Goal: Task Accomplishment & Management: Use online tool/utility

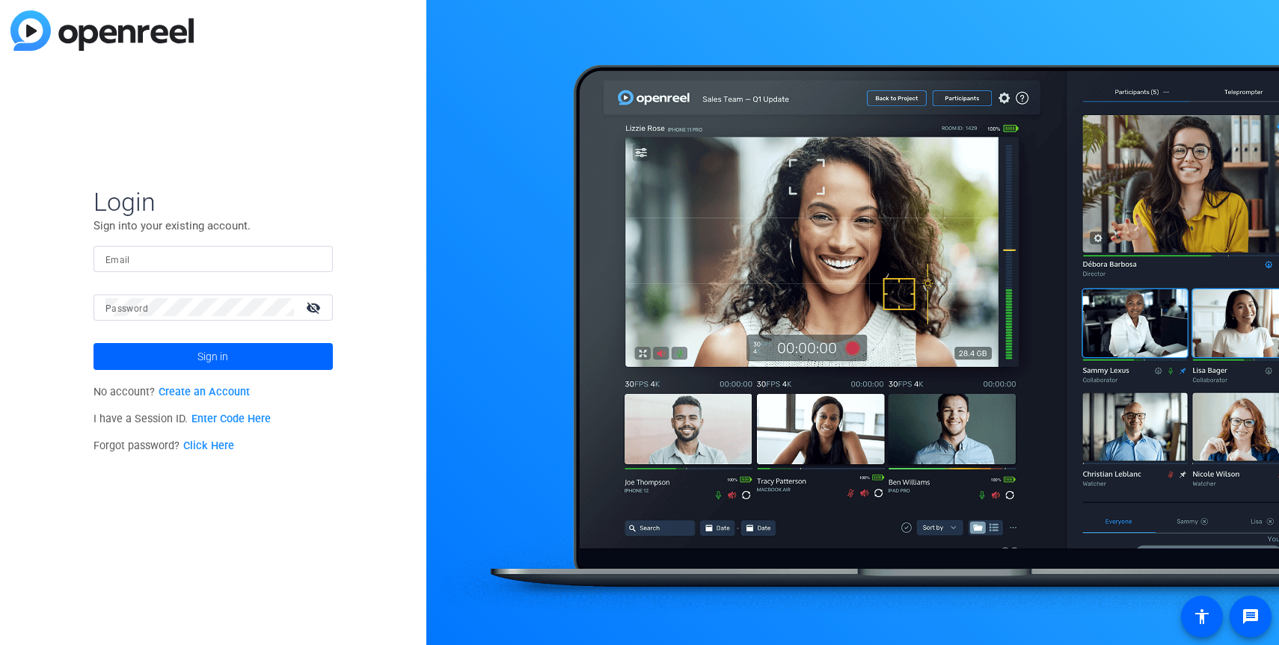
type input "[PERSON_NAME][EMAIL_ADDRESS][DOMAIN_NAME]"
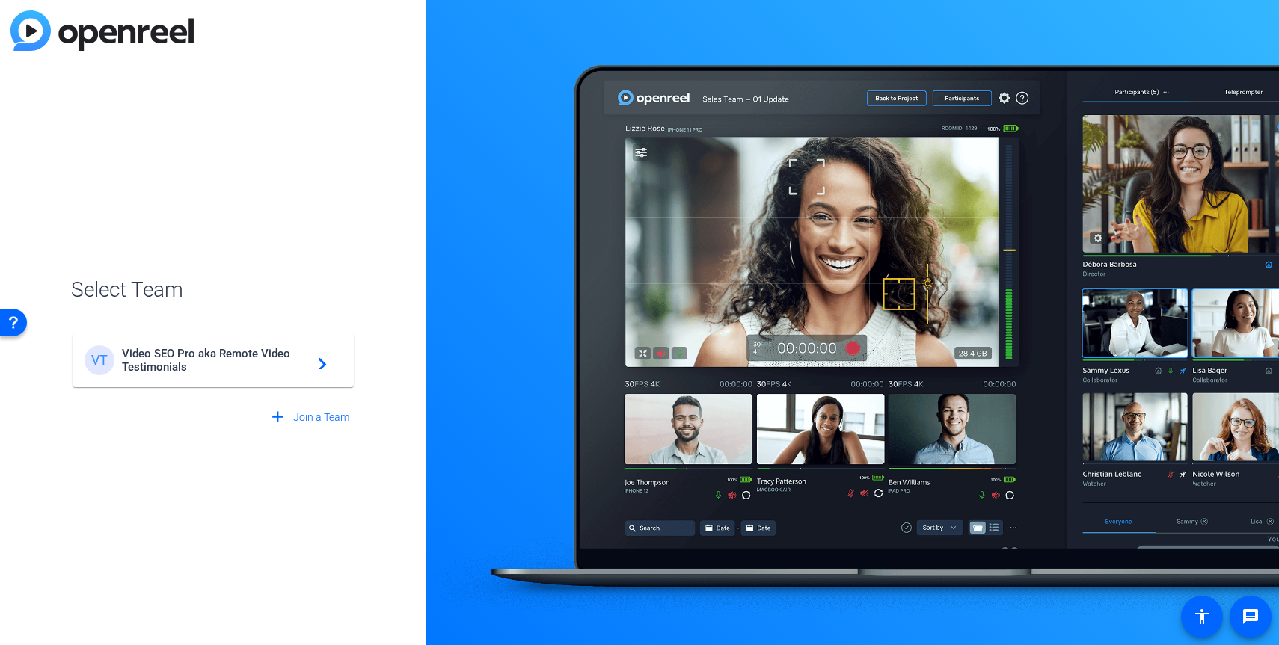
click at [156, 333] on mat-card-content "VT Video SEO Pro aka Remote Video Testimonials navigate_next" at bounding box center [213, 360] width 281 height 54
click at [168, 353] on div "VT Video SEO Pro aka Remote Video Testimonials navigate_next" at bounding box center [213, 353] width 284 height 72
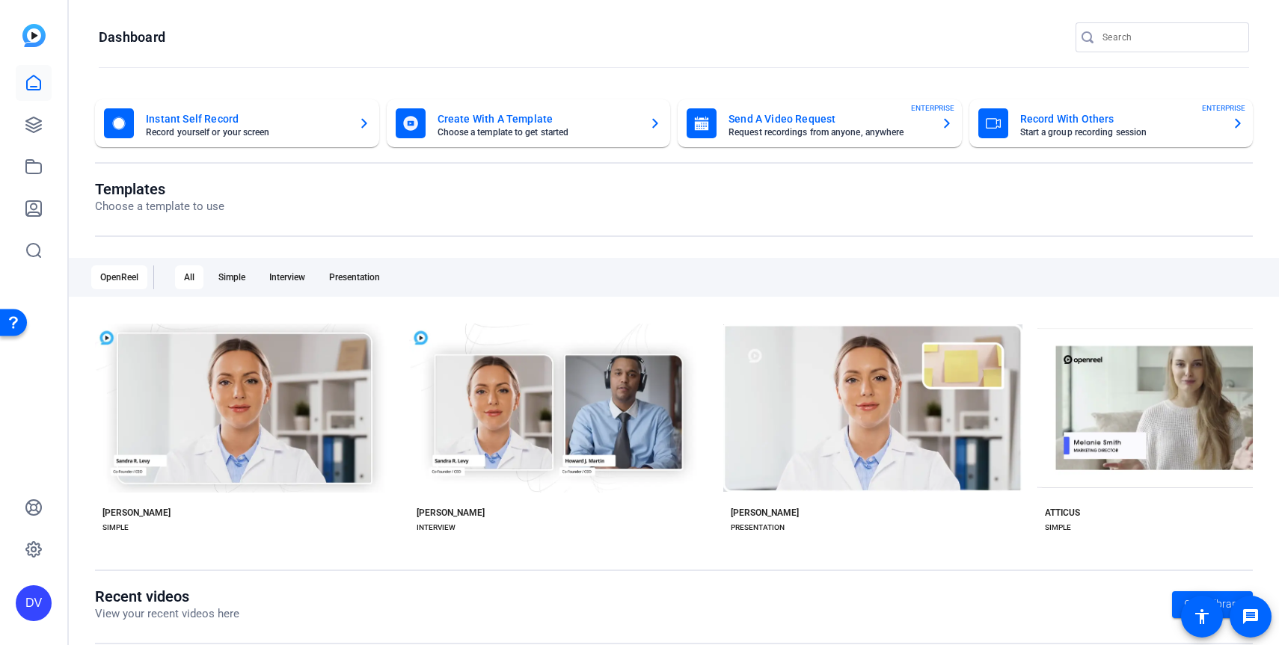
click at [1139, 19] on mat-toolbar "Dashboard" at bounding box center [674, 42] width 1210 height 84
click at [1116, 21] on mat-toolbar "Dashboard" at bounding box center [674, 42] width 1210 height 84
click at [1116, 23] on div at bounding box center [1169, 37] width 135 height 30
click at [1116, 31] on input "Search" at bounding box center [1169, 37] width 135 height 18
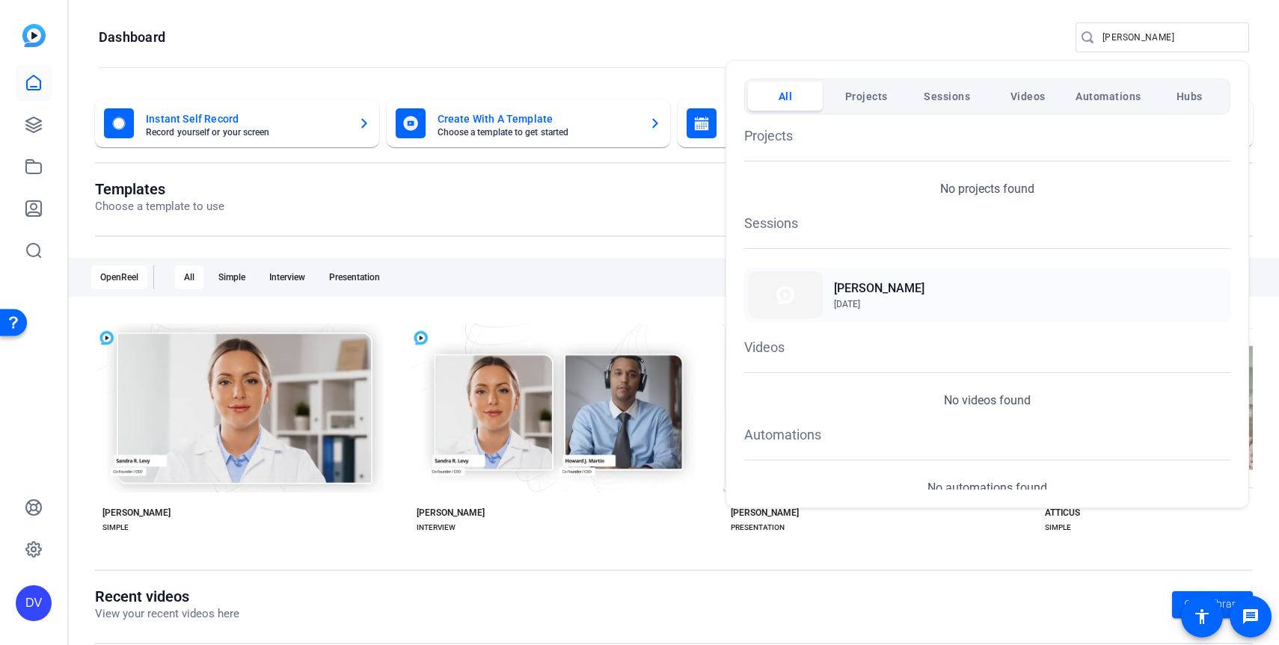
click at [802, 276] on img at bounding box center [785, 294] width 75 height 47
click at [1120, 44] on div at bounding box center [639, 322] width 1279 height 645
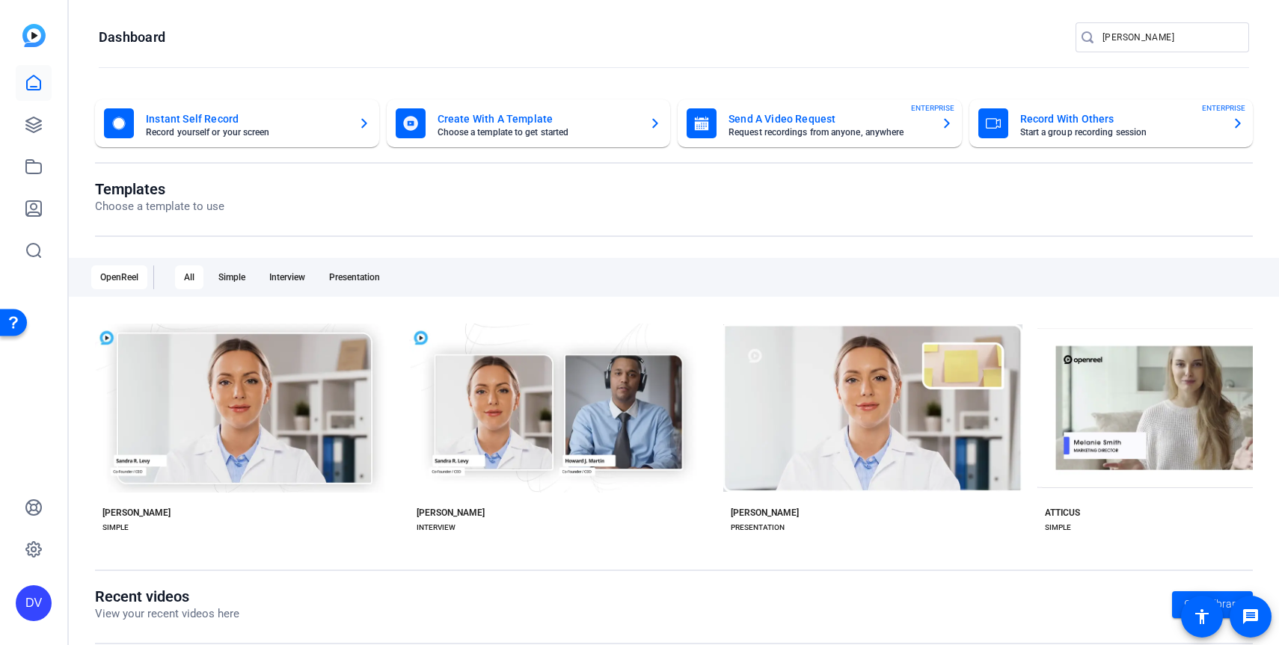
click at [1120, 44] on input "carla" at bounding box center [1169, 37] width 135 height 18
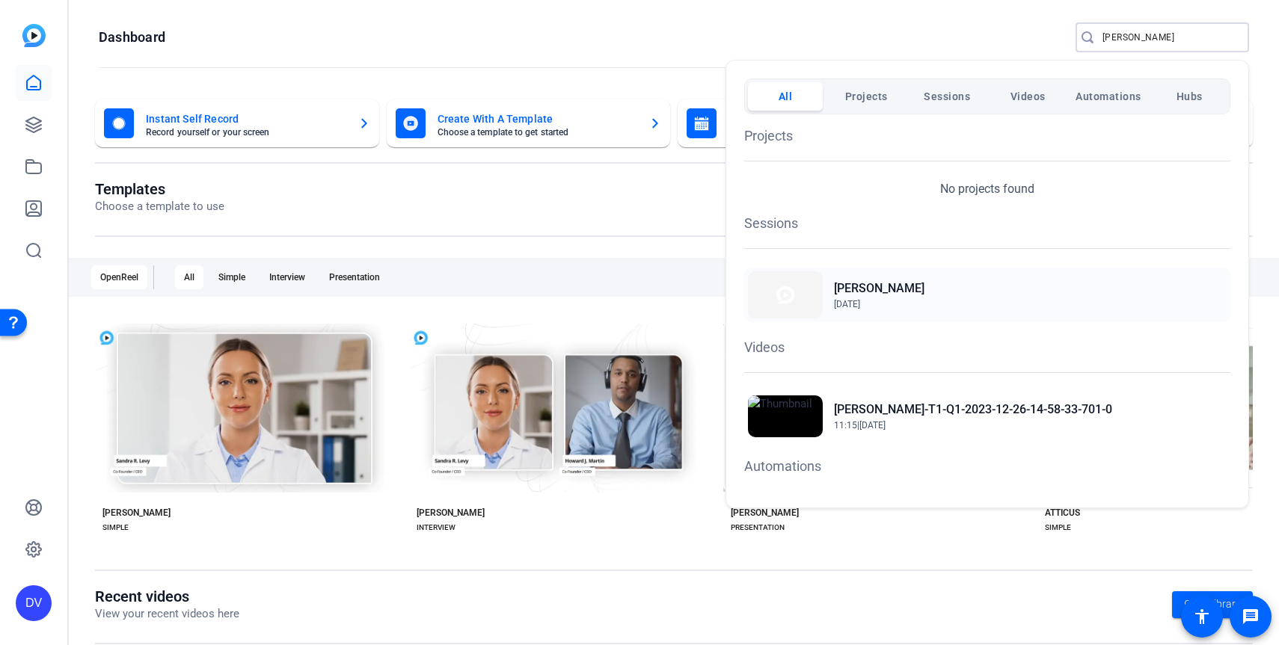
type input "louise"
click at [904, 273] on div "Louise Albers Sep 12, 2025" at bounding box center [987, 295] width 486 height 55
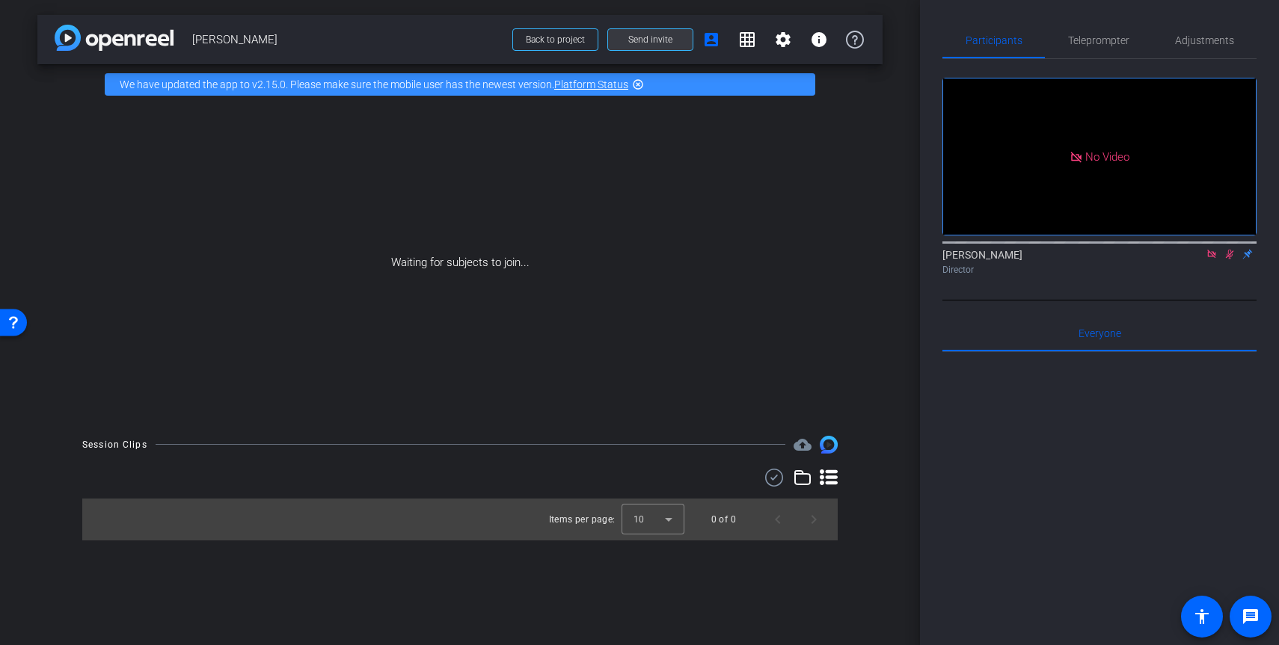
click at [659, 38] on span "Send invite" at bounding box center [650, 40] width 44 height 12
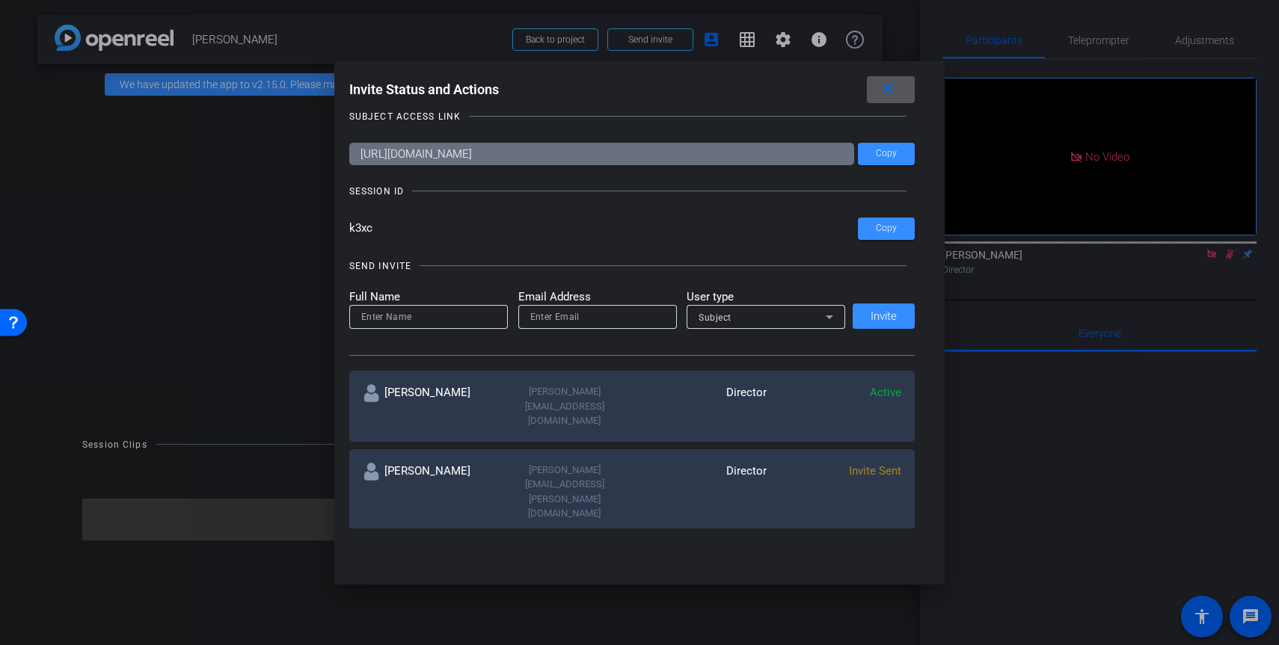
scroll to position [20, 0]
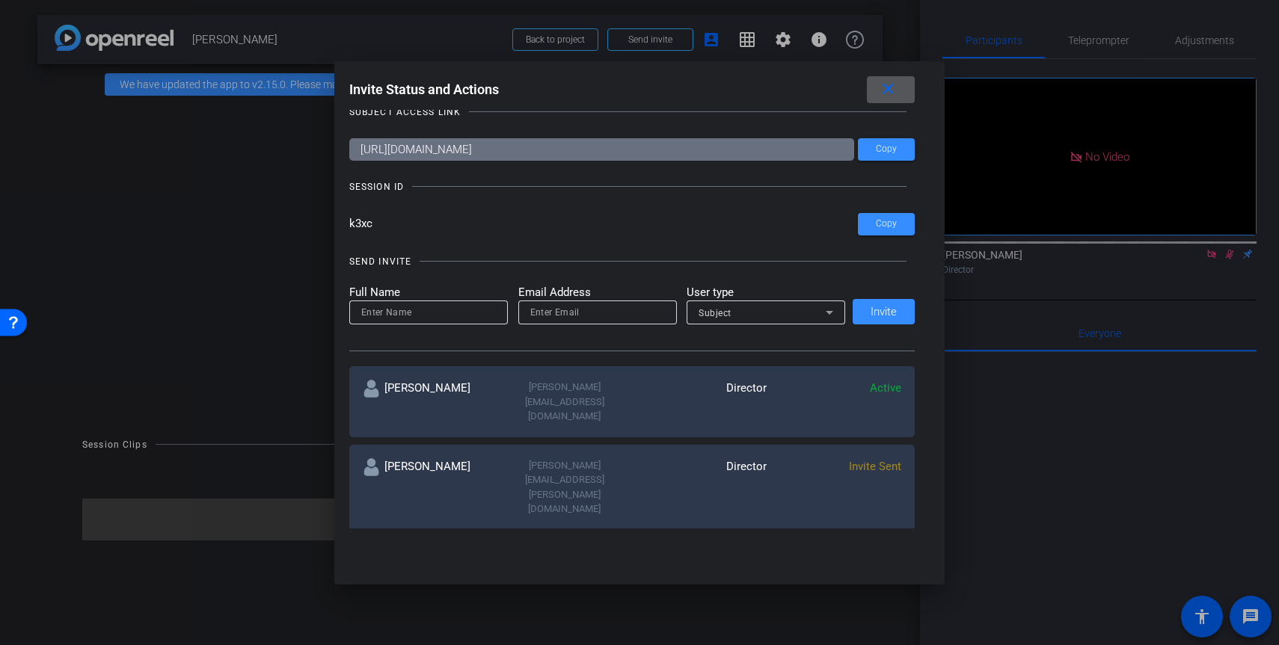
click at [886, 551] on mat-icon "more_horiz" at bounding box center [892, 560] width 18 height 18
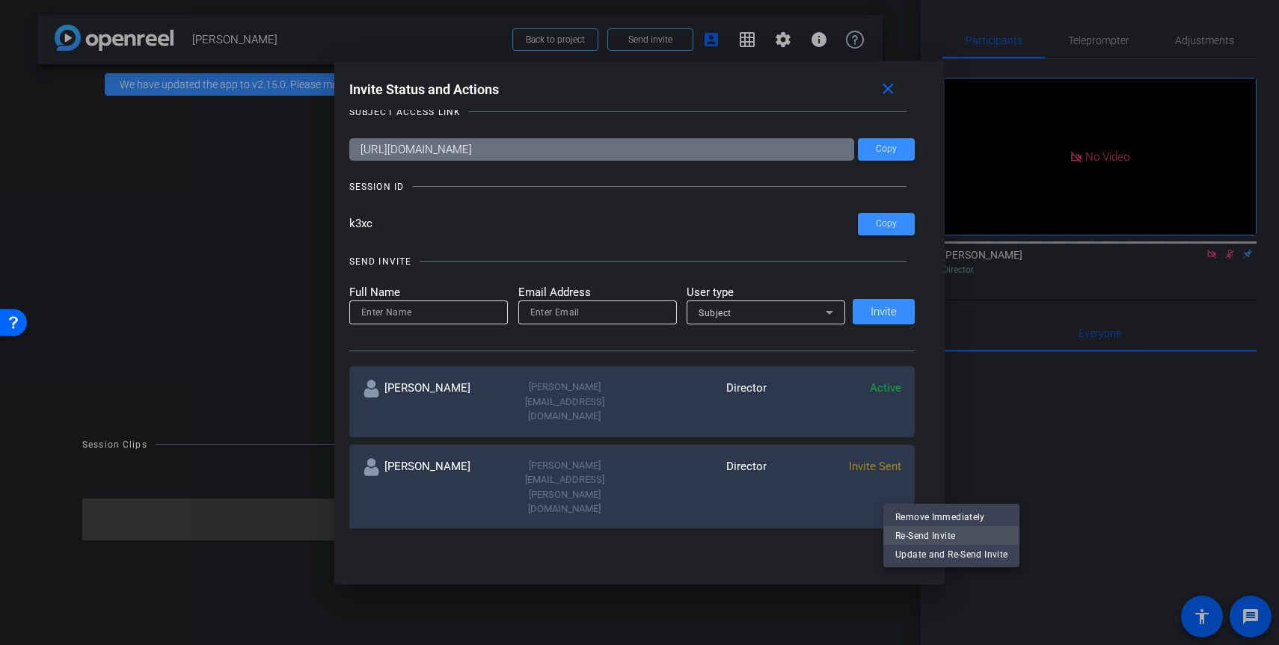
click at [927, 531] on span "Re-Send Invite" at bounding box center [951, 535] width 112 height 18
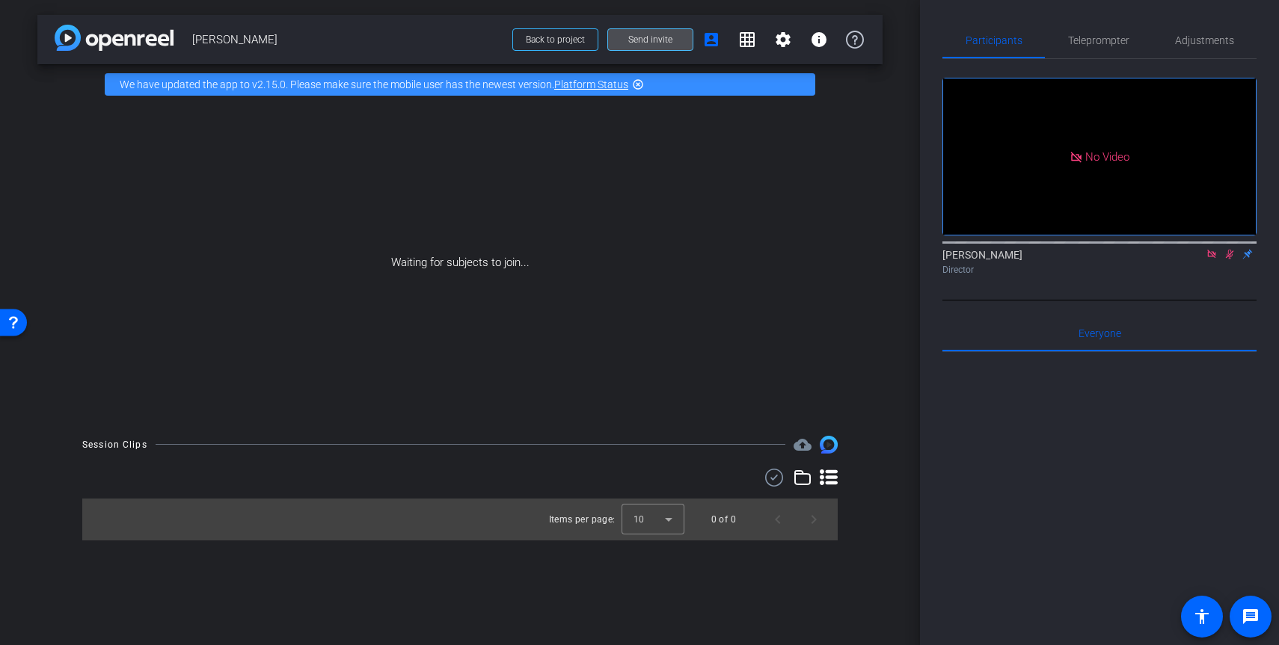
click at [650, 46] on span at bounding box center [650, 40] width 84 height 36
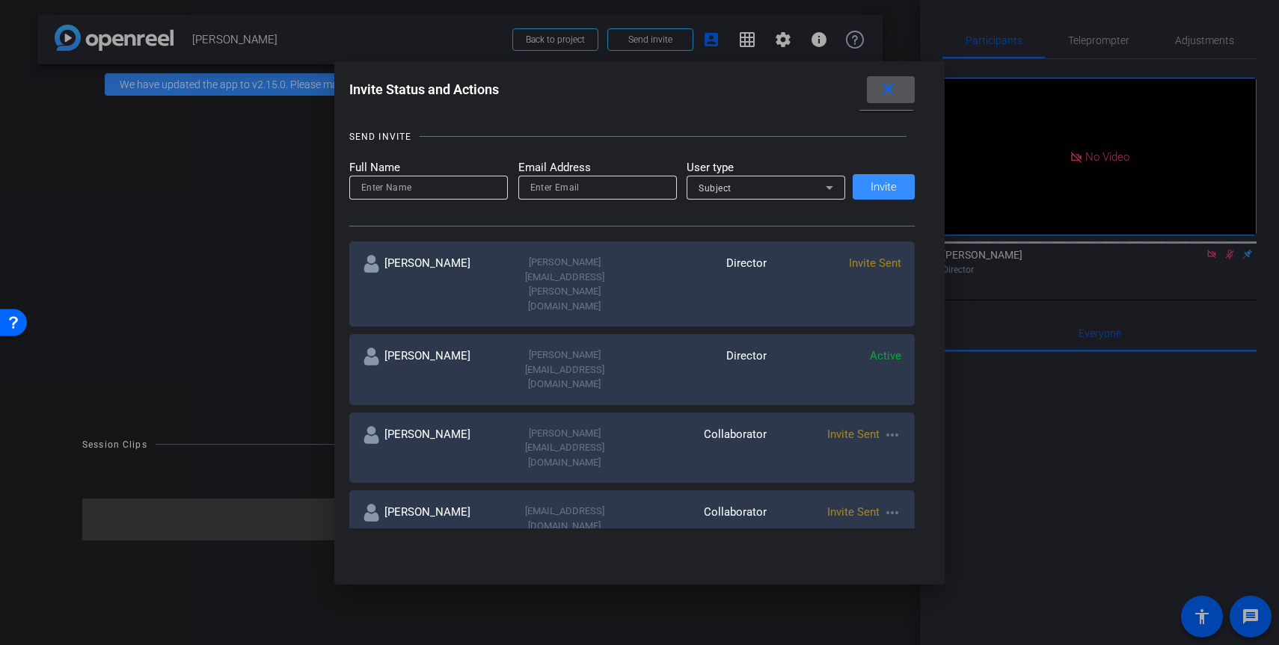
scroll to position [148, 0]
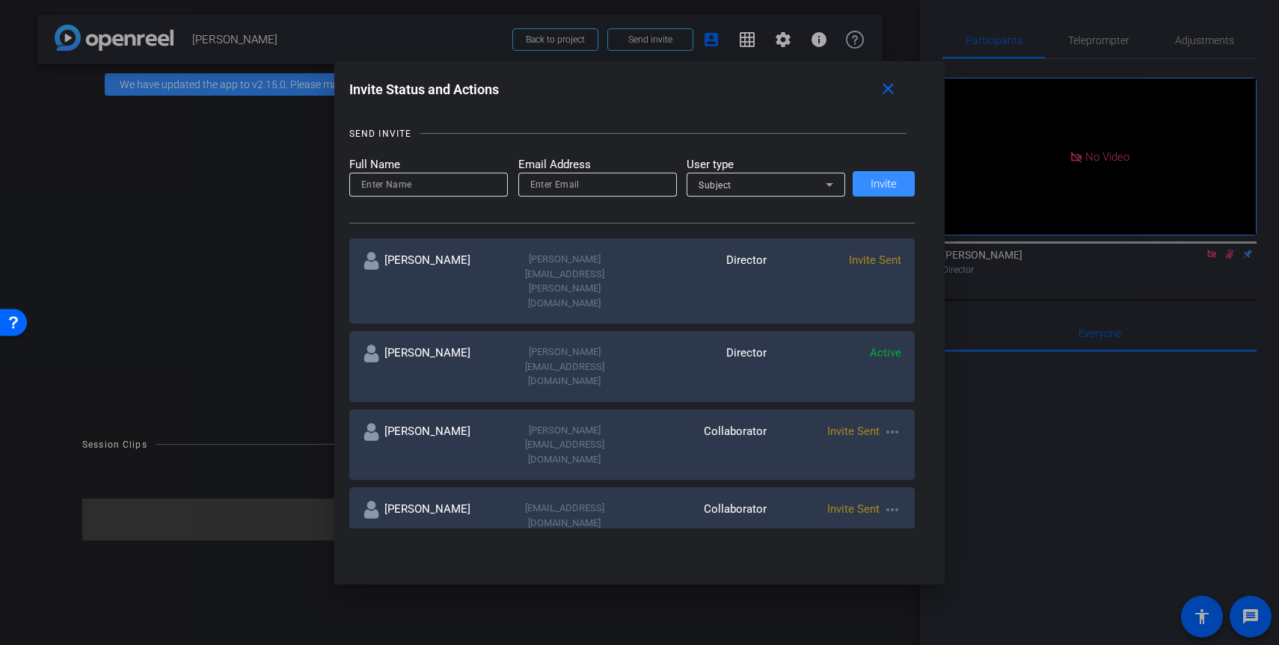
click at [891, 423] on mat-icon "more_horiz" at bounding box center [892, 432] width 18 height 18
click at [917, 402] on span "Re-Send Invite" at bounding box center [951, 408] width 112 height 18
